Goal: Complete application form

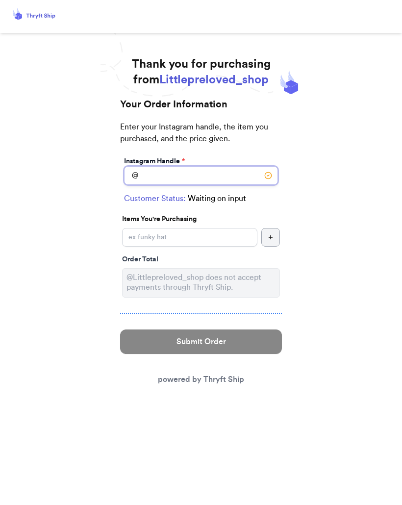
click at [186, 171] on input "Instagram Handle *" at bounding box center [201, 175] width 154 height 19
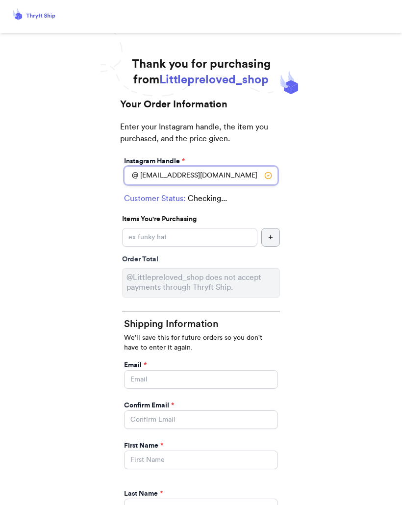
type input "[EMAIL_ADDRESS][DOMAIN_NAME]"
select select "IL"
type input "[GEOGRAPHIC_DATA]"
type input "60302"
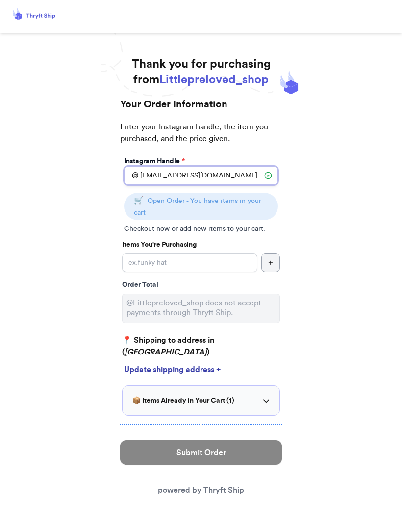
type input "[EMAIL_ADDRESS][DOMAIN_NAME]"
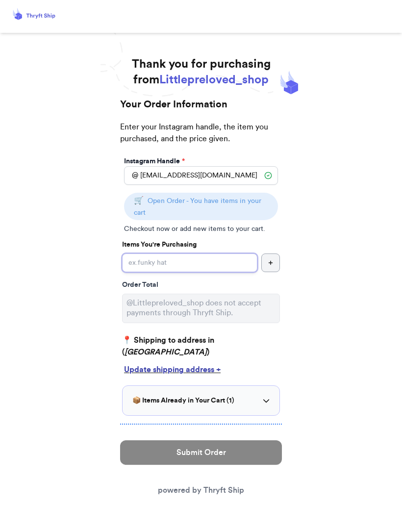
click at [205, 257] on input "Instagram Handle *" at bounding box center [189, 263] width 135 height 19
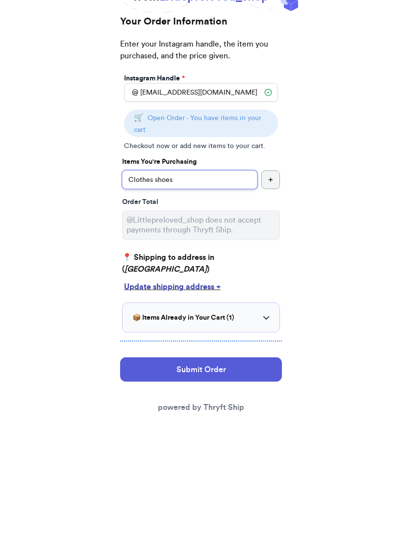
type input "Clothes shoes"
click at [195, 335] on p "📍 Shipping to address in ( [GEOGRAPHIC_DATA] )" at bounding box center [201, 347] width 158 height 24
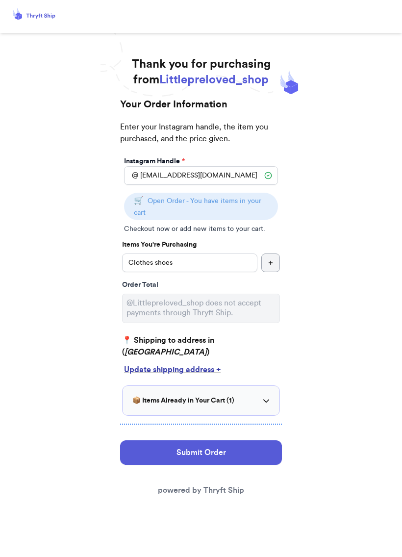
click at [235, 450] on button "Submit Order" at bounding box center [201, 453] width 162 height 25
select select "IL"
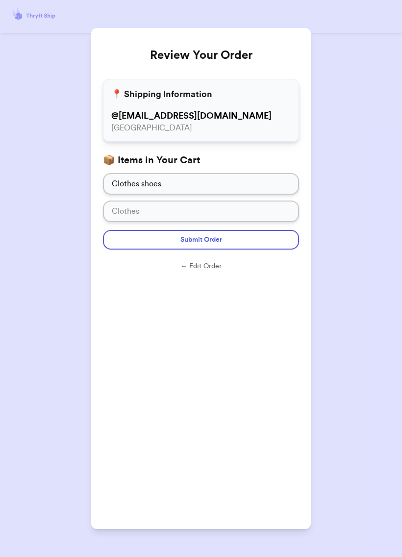
click at [253, 238] on button "Submit Order" at bounding box center [201, 240] width 196 height 20
